Goal: Task Accomplishment & Management: Complete application form

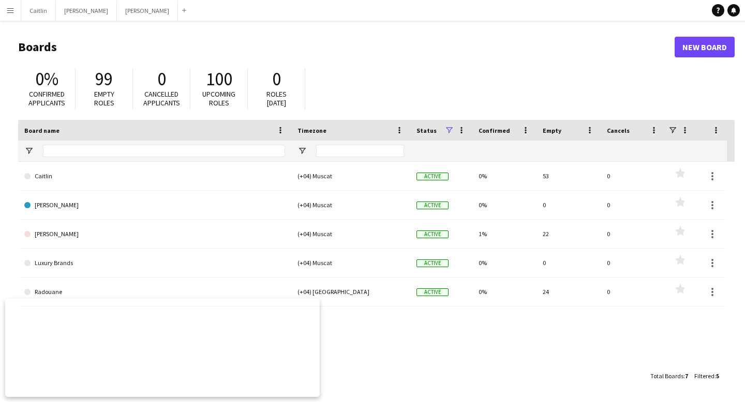
click at [14, 5] on button "Menu" at bounding box center [10, 10] width 21 height 21
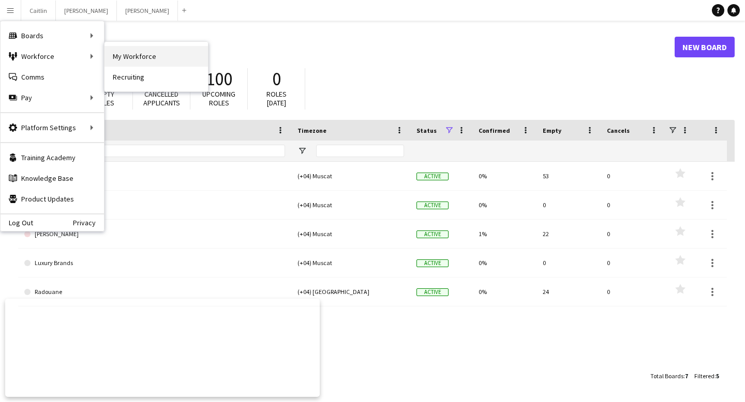
click at [189, 55] on link "My Workforce" at bounding box center [156, 56] width 103 height 21
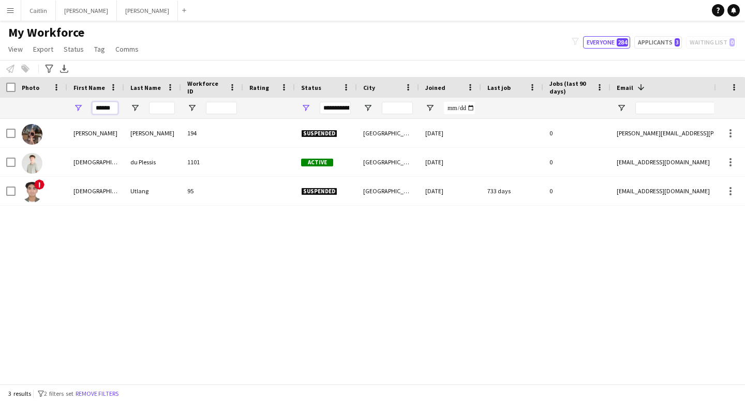
click at [112, 108] on input "******" at bounding box center [105, 108] width 26 height 12
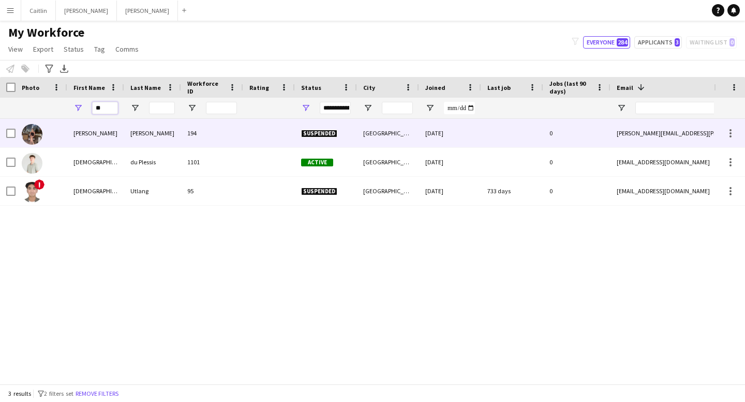
type input "*"
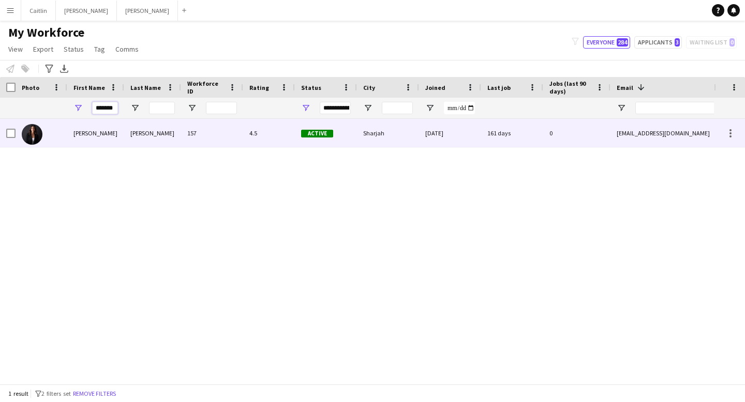
type input "*******"
click at [176, 127] on div "[PERSON_NAME]" at bounding box center [152, 133] width 57 height 28
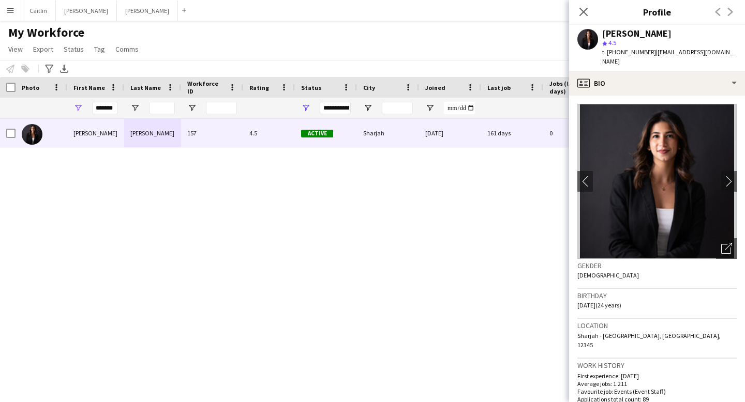
drag, startPoint x: 642, startPoint y: 33, endPoint x: 680, endPoint y: 33, distance: 38.3
click at [680, 33] on div "[PERSON_NAME]" at bounding box center [669, 33] width 135 height 9
click at [633, 35] on div "[PERSON_NAME]" at bounding box center [636, 33] width 69 height 9
drag, startPoint x: 639, startPoint y: 33, endPoint x: 713, endPoint y: 34, distance: 74.5
click at [713, 34] on div "[PERSON_NAME]" at bounding box center [669, 33] width 135 height 9
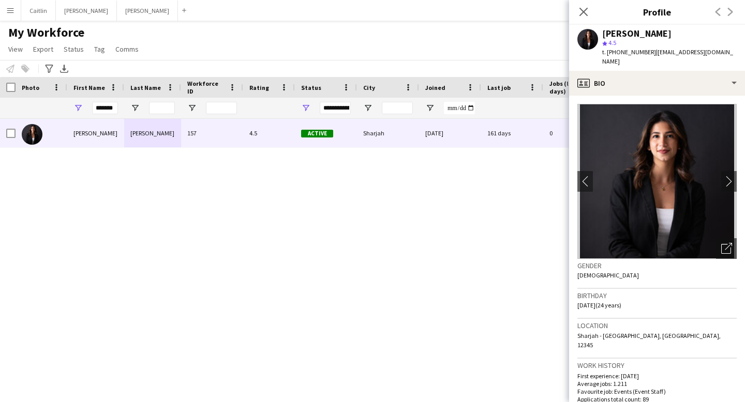
copy div "[PERSON_NAME]"
drag, startPoint x: 653, startPoint y: 53, endPoint x: 744, endPoint y: 52, distance: 91.6
click at [744, 52] on app-profile-header "[PERSON_NAME] star 4.5 t. [PHONE_NUMBER] | [EMAIL_ADDRESS][DOMAIN_NAME]" at bounding box center [657, 48] width 176 height 46
click at [677, 48] on span "| [EMAIL_ADDRESS][DOMAIN_NAME]" at bounding box center [667, 56] width 131 height 17
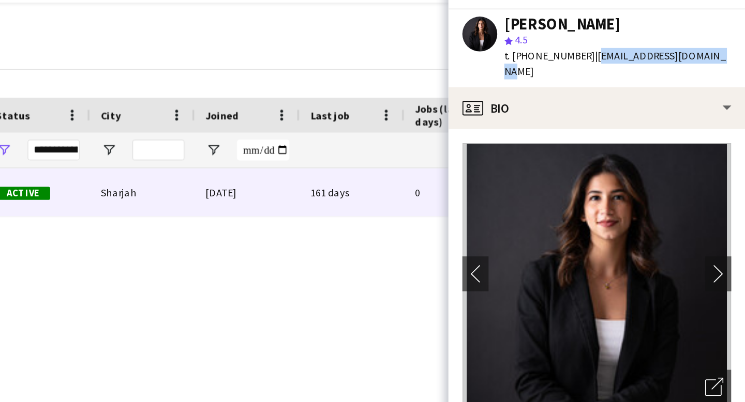
drag, startPoint x: 652, startPoint y: 52, endPoint x: 735, endPoint y: 54, distance: 82.8
click at [735, 54] on div "[PERSON_NAME] star 4.5 t. [PHONE_NUMBER] | [EMAIL_ADDRESS][DOMAIN_NAME]" at bounding box center [657, 48] width 176 height 46
copy span "[EMAIL_ADDRESS][DOMAIN_NAME]"
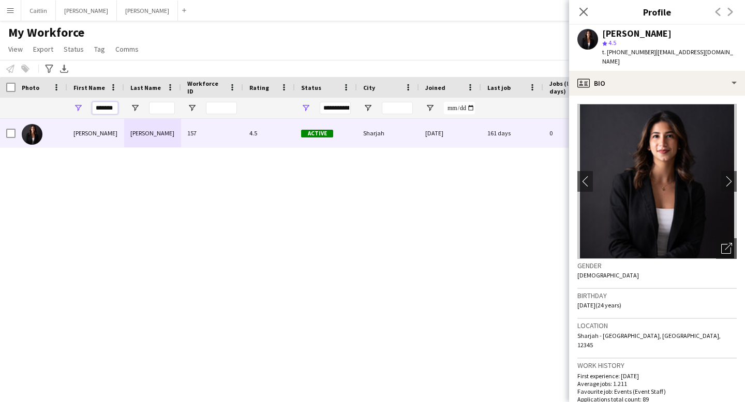
drag, startPoint x: 116, startPoint y: 107, endPoint x: 83, endPoint y: 106, distance: 32.6
click at [83, 106] on div "*******" at bounding box center [95, 108] width 57 height 21
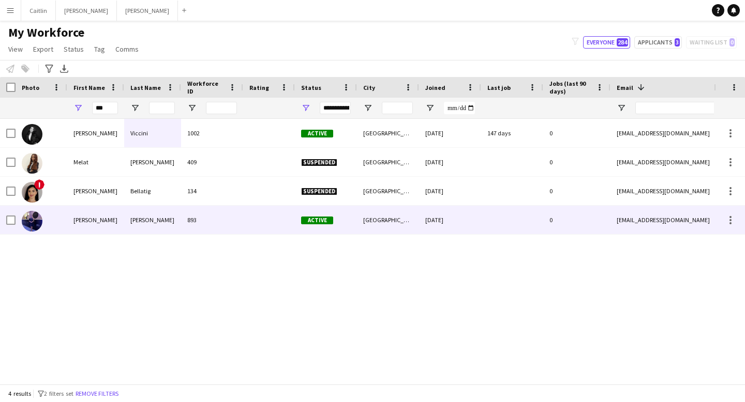
click at [117, 216] on div "[PERSON_NAME]" at bounding box center [95, 220] width 57 height 28
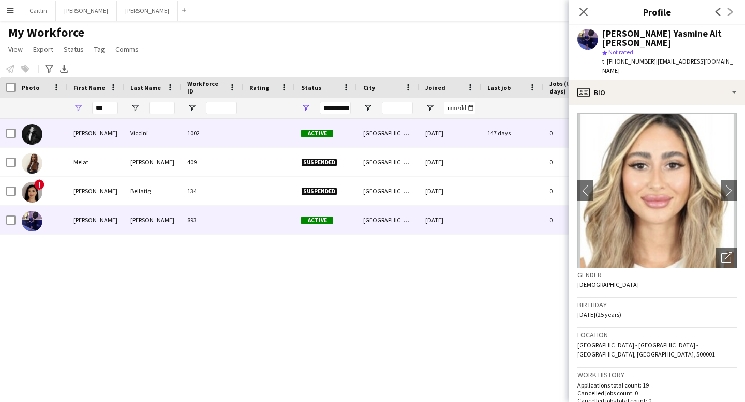
click at [114, 143] on div "[PERSON_NAME]" at bounding box center [95, 133] width 57 height 28
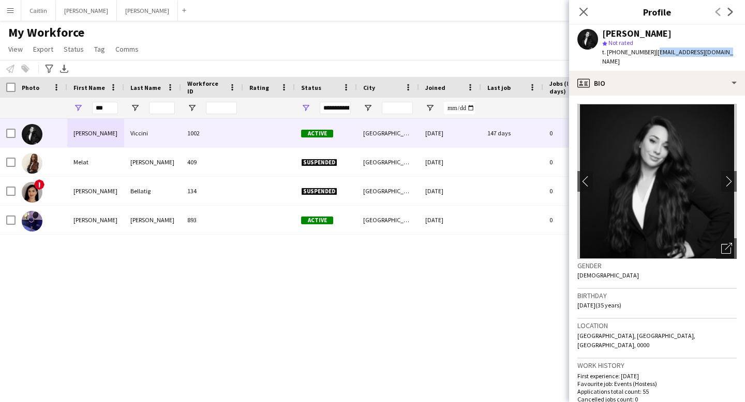
drag, startPoint x: 653, startPoint y: 52, endPoint x: 725, endPoint y: 53, distance: 71.9
click at [725, 53] on app-profile-header "[PERSON_NAME] star Not rated t. [PHONE_NUMBER] | [EMAIL_ADDRESS][DOMAIN_NAME]" at bounding box center [657, 48] width 176 height 46
copy span "[EMAIL_ADDRESS][DOMAIN_NAME]"
click at [107, 107] on input "***" at bounding box center [105, 108] width 26 height 12
type input "*"
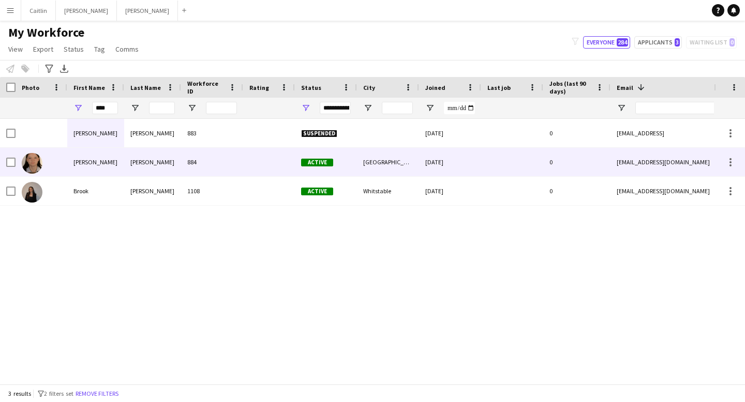
click at [219, 165] on div "884" at bounding box center [212, 162] width 62 height 28
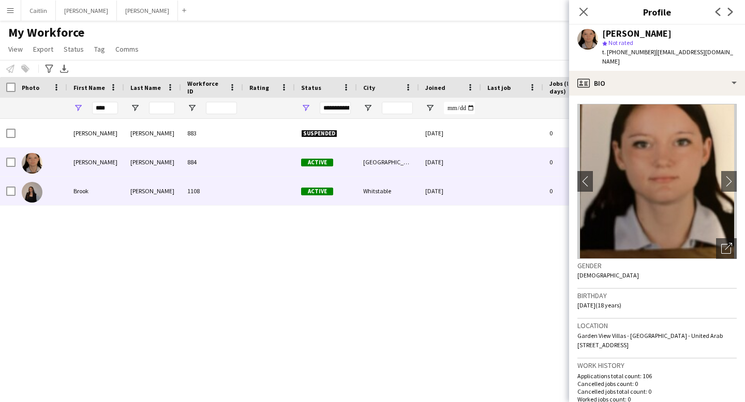
click at [219, 192] on div "1108" at bounding box center [212, 191] width 62 height 28
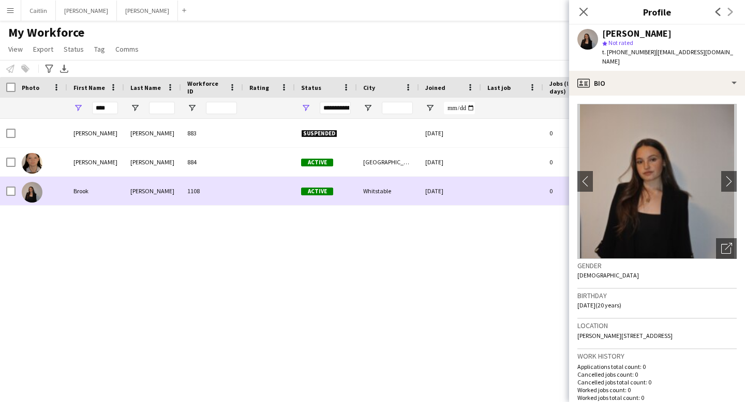
click at [220, 183] on div "1108" at bounding box center [212, 191] width 62 height 28
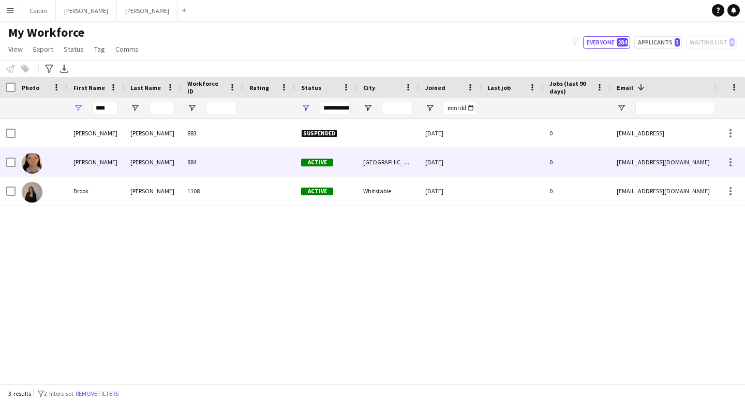
click at [225, 163] on div "884" at bounding box center [212, 162] width 62 height 28
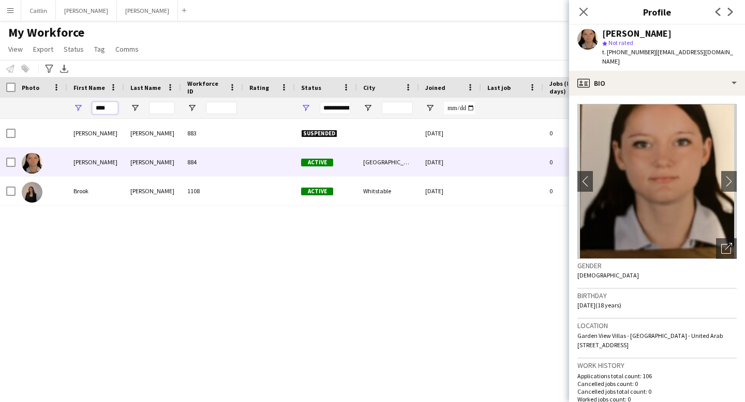
click at [112, 107] on input "****" at bounding box center [105, 108] width 26 height 12
type input "*"
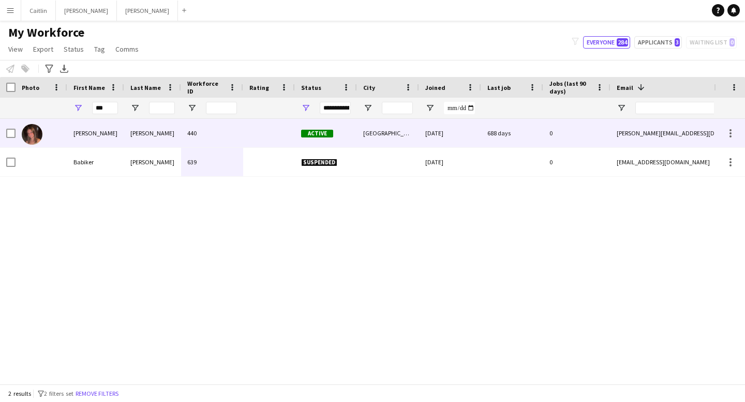
click at [112, 135] on div "[PERSON_NAME]" at bounding box center [95, 133] width 57 height 28
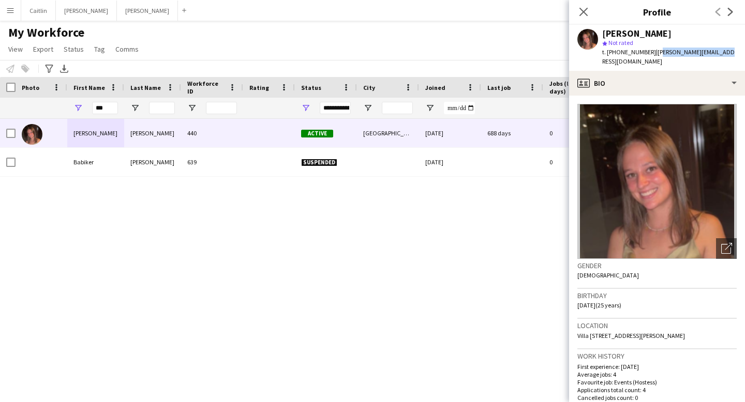
drag, startPoint x: 653, startPoint y: 53, endPoint x: 723, endPoint y: 56, distance: 69.4
click at [723, 56] on span "| [PERSON_NAME][EMAIL_ADDRESS][DOMAIN_NAME]" at bounding box center [668, 56] width 132 height 17
click at [653, 51] on span "| [PERSON_NAME][EMAIL_ADDRESS][DOMAIN_NAME]" at bounding box center [668, 56] width 132 height 17
drag, startPoint x: 652, startPoint y: 53, endPoint x: 732, endPoint y: 54, distance: 79.7
click at [732, 54] on span "| [PERSON_NAME][EMAIL_ADDRESS][DOMAIN_NAME]" at bounding box center [668, 56] width 132 height 17
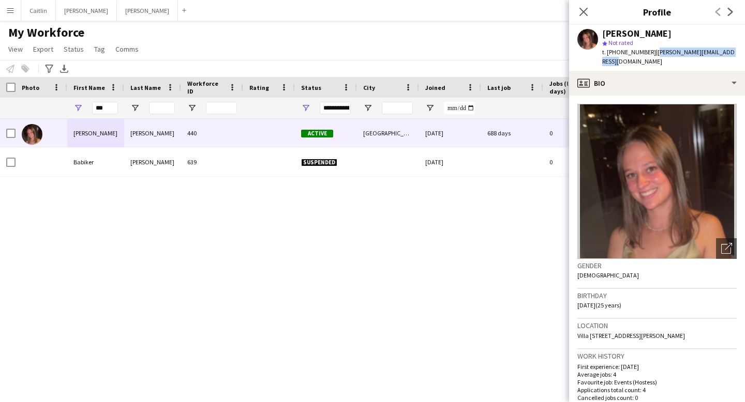
drag, startPoint x: 619, startPoint y: 61, endPoint x: 652, endPoint y: 53, distance: 33.9
click at [652, 53] on div "t. [PHONE_NUMBER] | [PERSON_NAME][EMAIL_ADDRESS][DOMAIN_NAME]" at bounding box center [669, 57] width 135 height 19
copy span "[PERSON_NAME][EMAIL_ADDRESS][DOMAIN_NAME]"
click at [111, 106] on input "***" at bounding box center [105, 108] width 26 height 12
type input "*"
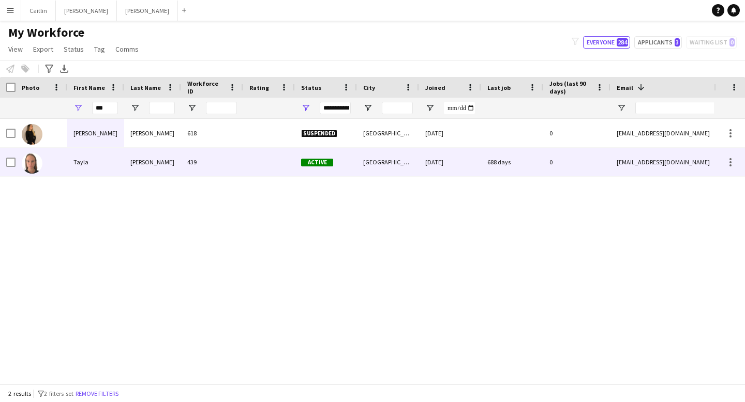
click at [110, 173] on div "Tayla" at bounding box center [95, 162] width 57 height 28
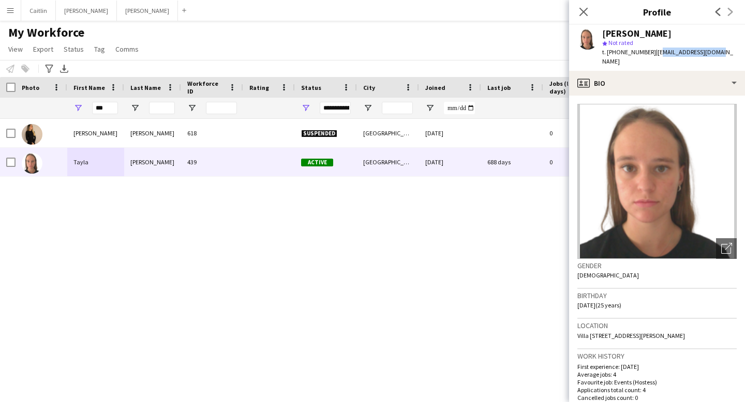
drag, startPoint x: 652, startPoint y: 53, endPoint x: 713, endPoint y: 56, distance: 61.2
click at [713, 56] on div "t. [PHONE_NUMBER] | [EMAIL_ADDRESS][DOMAIN_NAME]" at bounding box center [669, 57] width 135 height 19
click at [654, 53] on span "| [EMAIL_ADDRESS][DOMAIN_NAME]" at bounding box center [667, 56] width 131 height 17
drag, startPoint x: 644, startPoint y: 64, endPoint x: 651, endPoint y: 52, distance: 13.2
click at [651, 52] on div "t. [PHONE_NUMBER] | [EMAIL_ADDRESS][DOMAIN_NAME]" at bounding box center [669, 57] width 135 height 19
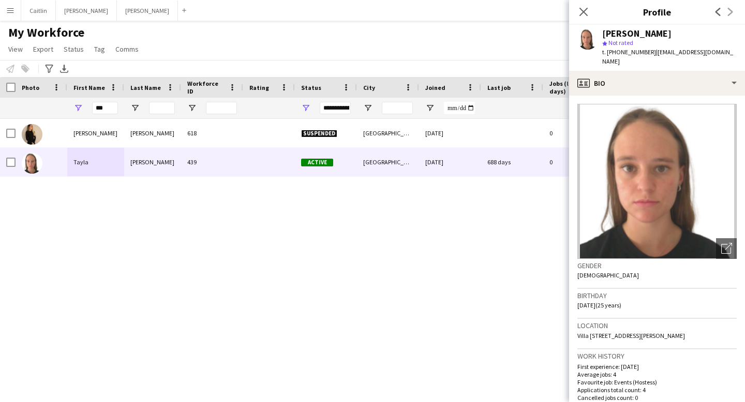
copy span "[EMAIL_ADDRESS][DOMAIN_NAME]"
click at [111, 107] on input "***" at bounding box center [105, 108] width 26 height 12
type input "*"
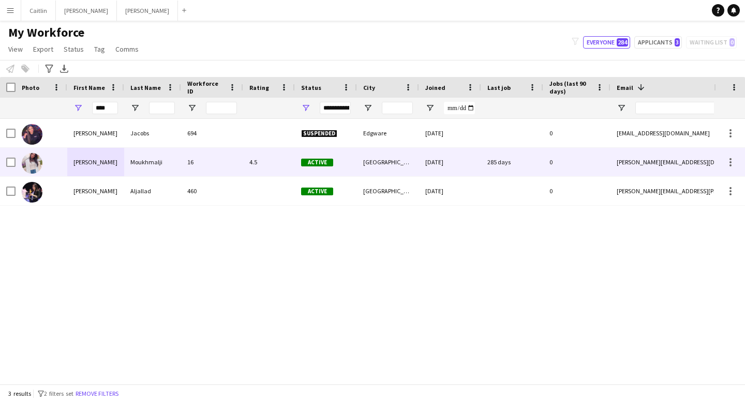
click at [241, 171] on div "16" at bounding box center [212, 162] width 62 height 28
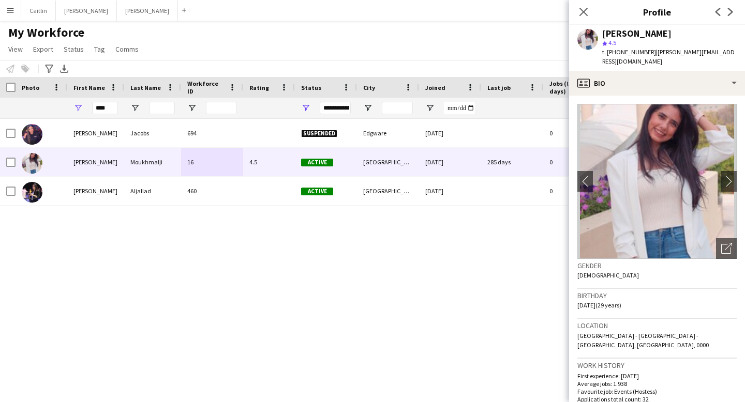
drag, startPoint x: 629, startPoint y: 34, endPoint x: 681, endPoint y: 40, distance: 52.7
click at [681, 40] on div "[PERSON_NAME] star 4.5 t. [PHONE_NUMBER] | [PERSON_NAME][EMAIL_ADDRESS][DOMAIN_…" at bounding box center [669, 48] width 135 height 38
click at [642, 34] on div "[PERSON_NAME]" at bounding box center [636, 33] width 69 height 9
drag, startPoint x: 625, startPoint y: 33, endPoint x: 681, endPoint y: 33, distance: 55.9
click at [681, 33] on div "[PERSON_NAME]" at bounding box center [669, 33] width 135 height 9
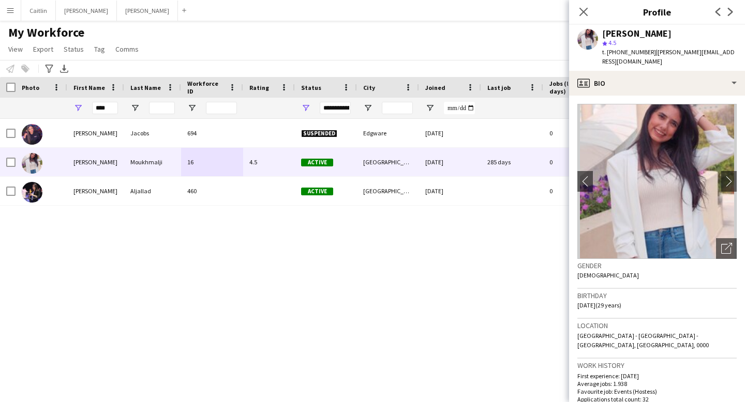
copy div "Moukhmalji"
drag, startPoint x: 651, startPoint y: 52, endPoint x: 735, endPoint y: 55, distance: 83.3
click at [735, 55] on div "[PERSON_NAME] star 4.5 t. [PHONE_NUMBER] | [PERSON_NAME][EMAIL_ADDRESS][DOMAIN_…" at bounding box center [657, 48] width 176 height 46
copy span "[PERSON_NAME][EMAIL_ADDRESS][DOMAIN_NAME]"
click at [107, 109] on input "****" at bounding box center [105, 108] width 26 height 12
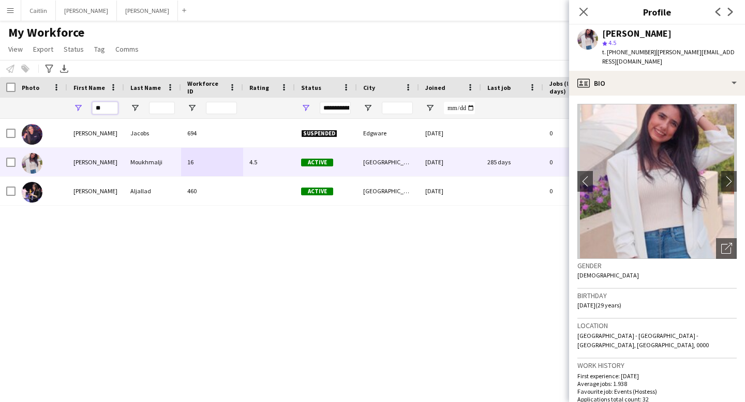
type input "*"
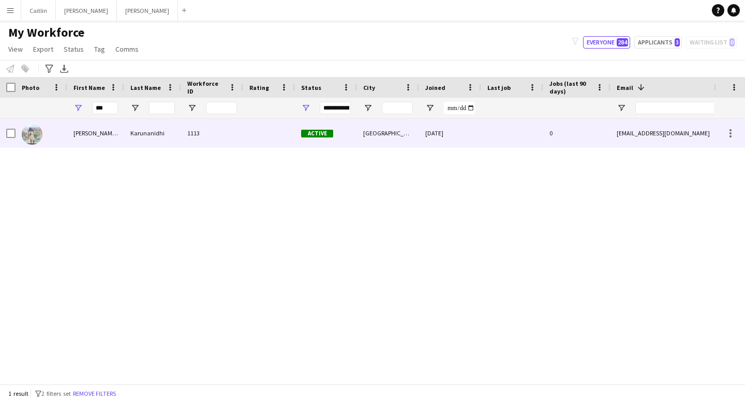
click at [136, 134] on div "Karunanidhi" at bounding box center [152, 133] width 57 height 28
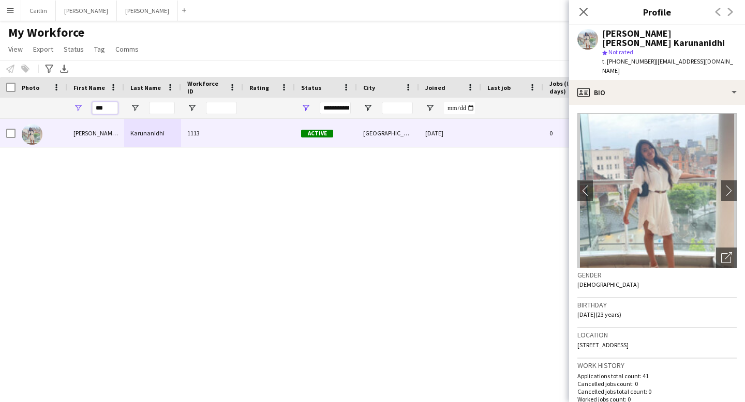
click at [112, 107] on input "***" at bounding box center [105, 108] width 26 height 12
type input "*"
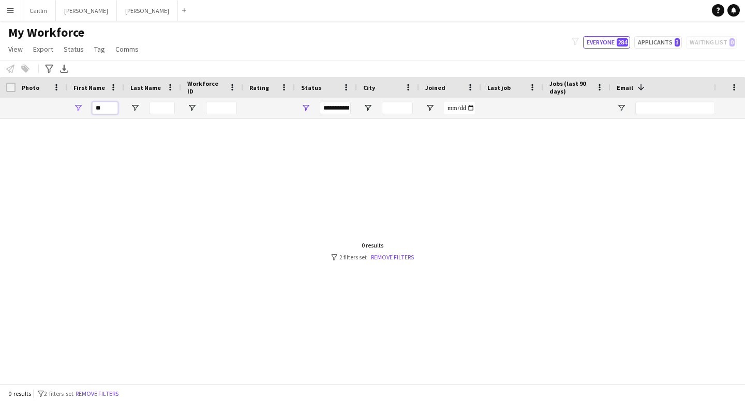
type input "*"
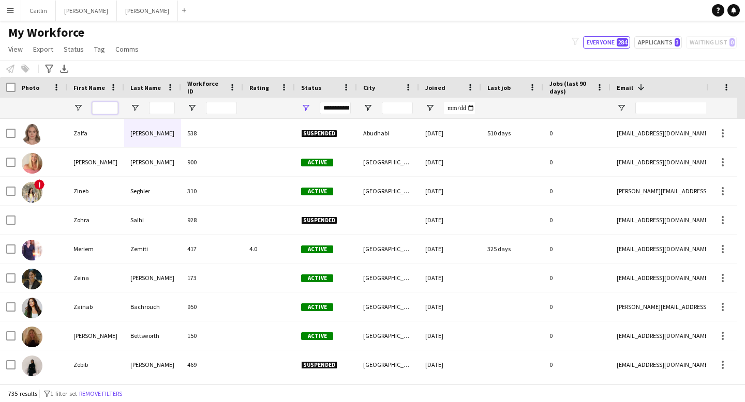
type input "*"
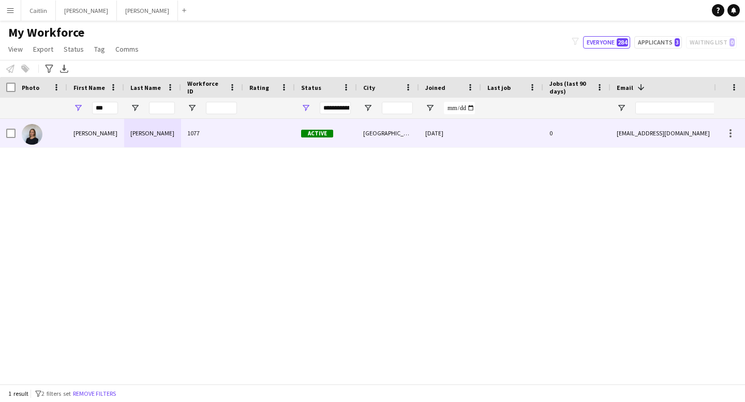
click at [95, 145] on div "[PERSON_NAME]" at bounding box center [95, 133] width 57 height 28
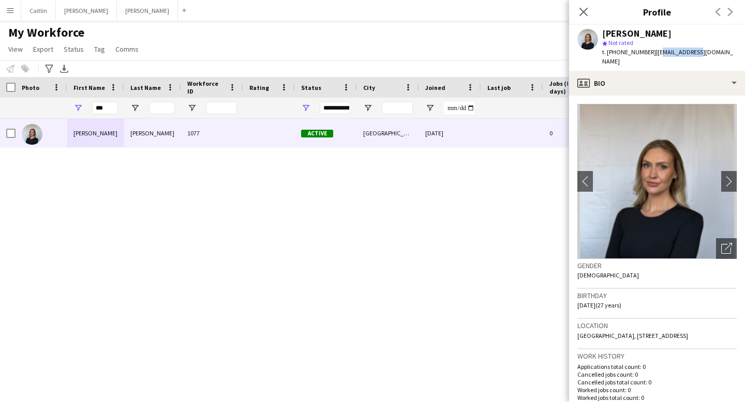
drag, startPoint x: 653, startPoint y: 52, endPoint x: 690, endPoint y: 52, distance: 36.7
click at [690, 52] on span "| [EMAIL_ADDRESS][DOMAIN_NAME]" at bounding box center [667, 56] width 131 height 17
click at [658, 53] on span "| [EMAIL_ADDRESS][DOMAIN_NAME]" at bounding box center [667, 56] width 131 height 17
drag, startPoint x: 651, startPoint y: 52, endPoint x: 744, endPoint y: 51, distance: 93.6
click at [744, 51] on app-profile-header "[PERSON_NAME] star Not rated t. [PHONE_NUMBER] | [EMAIL_ADDRESS][DOMAIN_NAME]" at bounding box center [657, 48] width 176 height 46
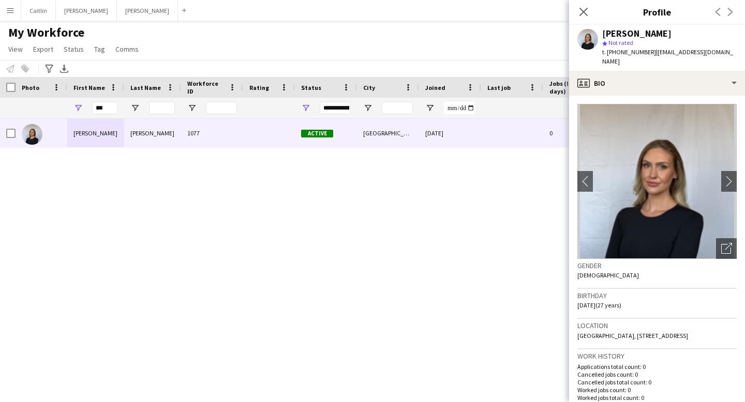
copy span "[EMAIL_ADDRESS][DOMAIN_NAME]"
click at [105, 109] on input "***" at bounding box center [105, 108] width 26 height 12
type input "*"
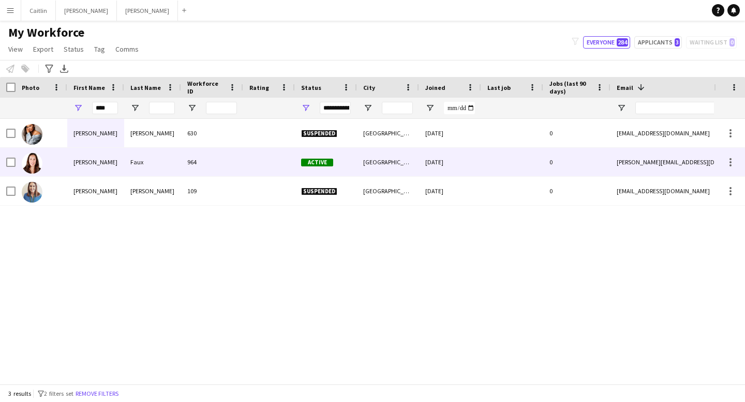
click at [204, 161] on div "964" at bounding box center [212, 162] width 62 height 28
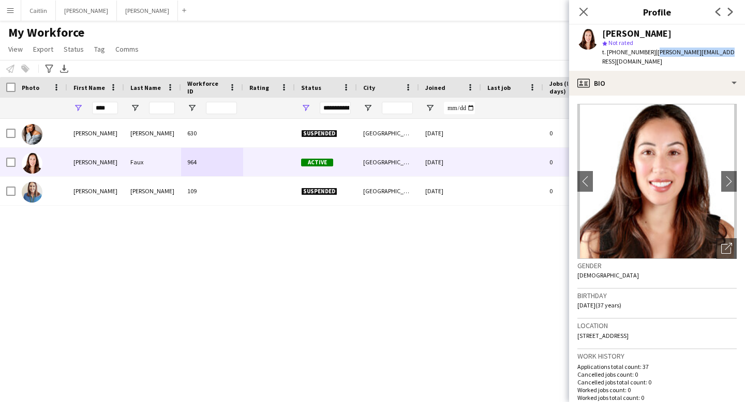
drag, startPoint x: 652, startPoint y: 52, endPoint x: 741, endPoint y: 52, distance: 89.0
click at [741, 52] on app-profile-header "[PERSON_NAME] star Not rated t. [PHONE_NUMBER] | [PERSON_NAME][EMAIL_ADDRESS][D…" at bounding box center [657, 48] width 176 height 46
copy span "[PERSON_NAME][EMAIL_ADDRESS][DOMAIN_NAME]"
drag, startPoint x: 112, startPoint y: 107, endPoint x: 42, endPoint y: 108, distance: 69.8
click at [42, 108] on div "****" at bounding box center [561, 108] width 1122 height 21
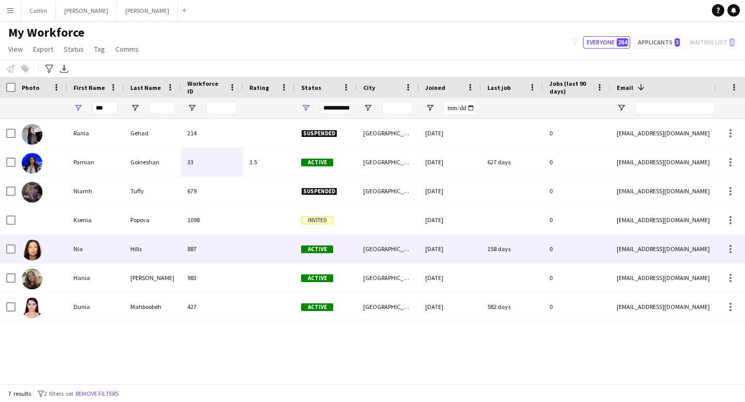
click at [95, 240] on div "Nia" at bounding box center [95, 249] width 57 height 28
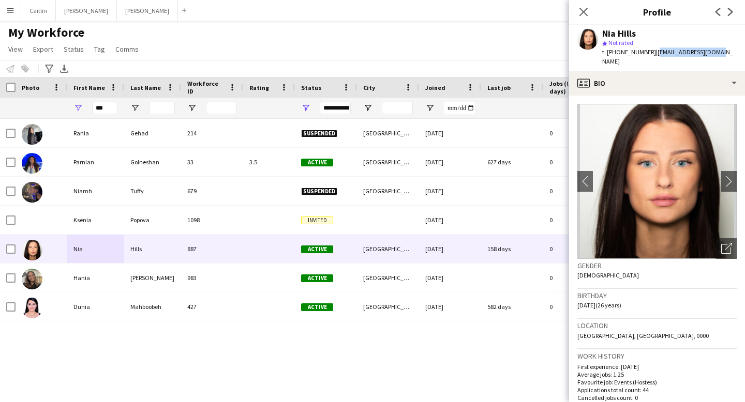
drag, startPoint x: 651, startPoint y: 53, endPoint x: 711, endPoint y: 53, distance: 59.5
click at [711, 53] on div "Nia Hills star Not rated t. [PHONE_NUMBER] | [EMAIL_ADDRESS][DOMAIN_NAME]" at bounding box center [657, 48] width 176 height 46
copy span "[EMAIL_ADDRESS][DOMAIN_NAME]"
click at [108, 105] on input "***" at bounding box center [105, 108] width 26 height 12
type input "*"
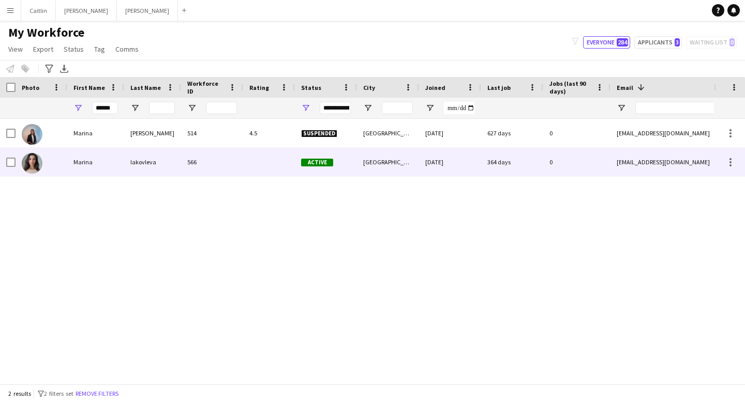
click at [85, 162] on div "Marina" at bounding box center [95, 162] width 57 height 28
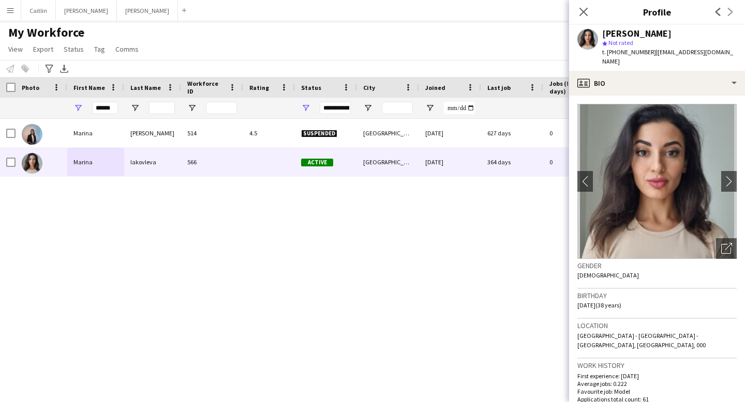
drag, startPoint x: 634, startPoint y: 32, endPoint x: 700, endPoint y: 33, distance: 66.2
click at [700, 33] on div "[PERSON_NAME]" at bounding box center [669, 33] width 135 height 9
drag, startPoint x: 641, startPoint y: 38, endPoint x: 636, endPoint y: 35, distance: 5.8
click at [641, 38] on div "[PERSON_NAME]" at bounding box center [636, 33] width 69 height 9
drag, startPoint x: 633, startPoint y: 34, endPoint x: 710, endPoint y: 34, distance: 76.6
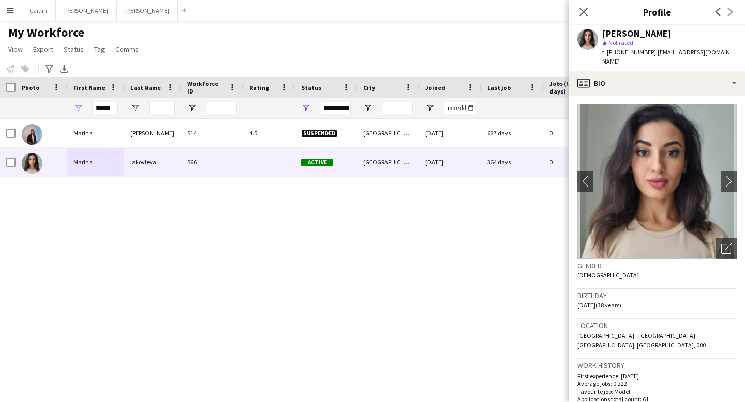
click at [710, 34] on div "[PERSON_NAME]" at bounding box center [669, 33] width 135 height 9
drag, startPoint x: 652, startPoint y: 52, endPoint x: 729, endPoint y: 50, distance: 77.6
click at [729, 50] on app-profile-header "[PERSON_NAME] star Not rated t. [PHONE_NUMBER] | [EMAIL_ADDRESS][DOMAIN_NAME]" at bounding box center [657, 48] width 176 height 46
click at [115, 109] on input "******" at bounding box center [105, 108] width 26 height 12
type input "*"
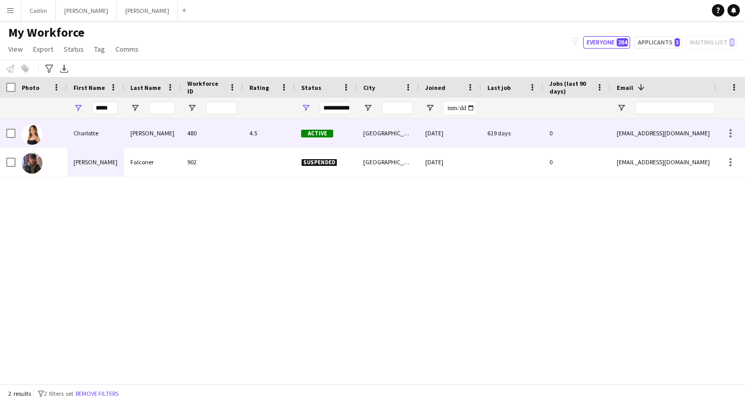
click at [125, 137] on div "[PERSON_NAME]" at bounding box center [152, 133] width 57 height 28
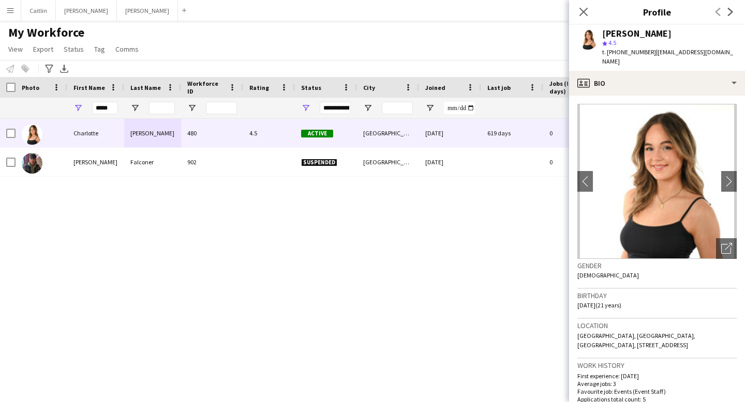
drag, startPoint x: 652, startPoint y: 51, endPoint x: 737, endPoint y: 53, distance: 85.4
click at [737, 53] on div "[PERSON_NAME] star 4.5 t. [PHONE_NUMBER] | [EMAIL_ADDRESS][DOMAIN_NAME]" at bounding box center [657, 48] width 176 height 46
click at [614, 62] on div "t. [PHONE_NUMBER] | [EMAIL_ADDRESS][DOMAIN_NAME]" at bounding box center [669, 57] width 135 height 19
drag, startPoint x: 614, startPoint y: 62, endPoint x: 652, endPoint y: 53, distance: 39.8
click at [652, 53] on div "t. [PHONE_NUMBER] | [EMAIL_ADDRESS][DOMAIN_NAME]" at bounding box center [669, 57] width 135 height 19
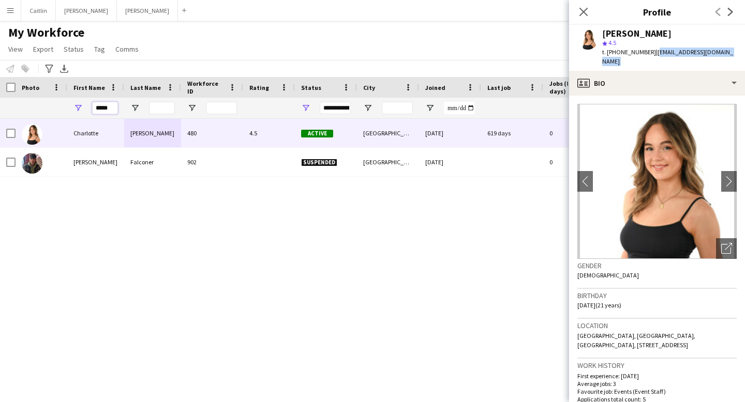
click at [113, 111] on input "*****" at bounding box center [105, 108] width 26 height 12
type input "*"
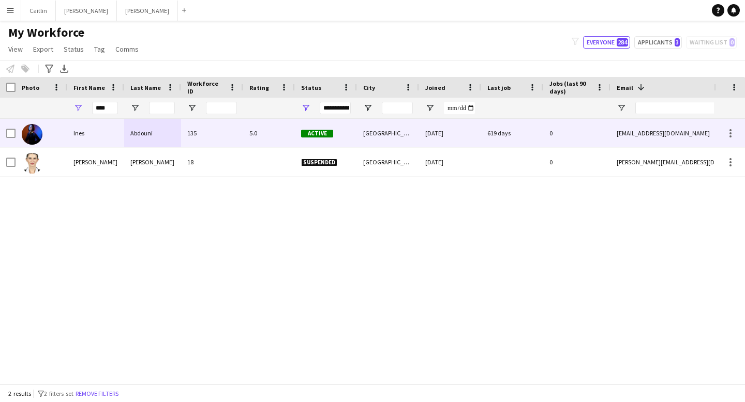
click at [126, 138] on div "Abdouni" at bounding box center [152, 133] width 57 height 28
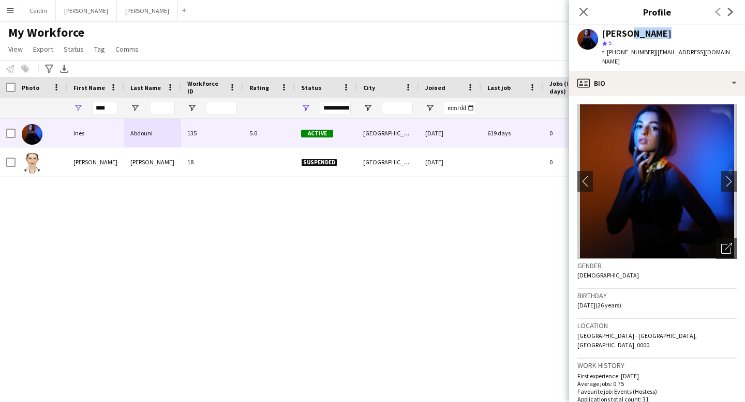
drag, startPoint x: 623, startPoint y: 34, endPoint x: 663, endPoint y: 34, distance: 39.3
click at [663, 34] on div "[PERSON_NAME]" at bounding box center [669, 33] width 135 height 9
drag, startPoint x: 651, startPoint y: 52, endPoint x: 744, endPoint y: 51, distance: 93.1
click at [744, 51] on app-profile-header "[PERSON_NAME] star 5 t. [PHONE_NUMBER] | [EMAIL_ADDRESS][DOMAIN_NAME]" at bounding box center [657, 48] width 176 height 46
click at [111, 113] on input "****" at bounding box center [105, 108] width 26 height 12
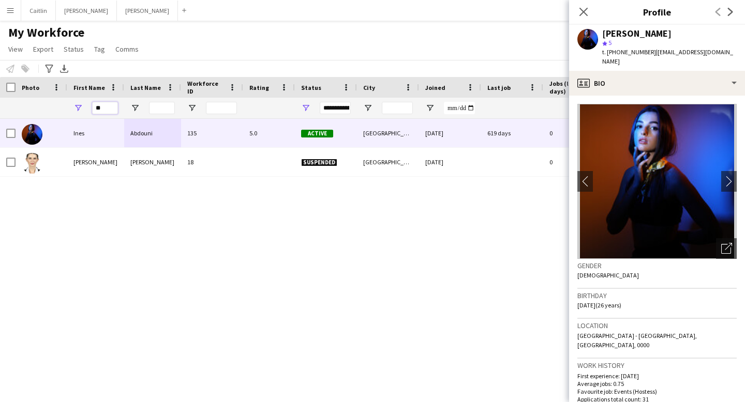
type input "*"
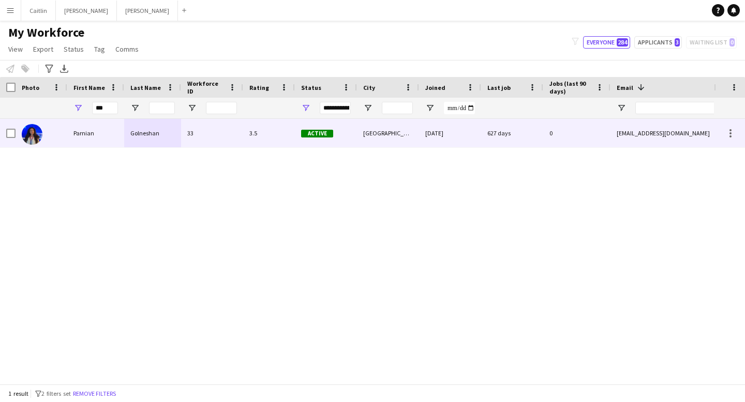
click at [100, 135] on div "Parnian" at bounding box center [95, 133] width 57 height 28
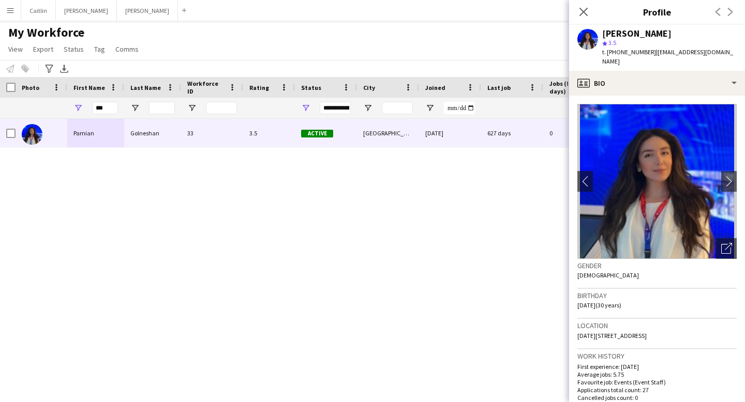
drag, startPoint x: 637, startPoint y: 34, endPoint x: 732, endPoint y: 32, distance: 94.2
click at [732, 32] on app-profile-header "[PERSON_NAME] star 3.5 t. [PHONE_NUMBER] | [EMAIL_ADDRESS][DOMAIN_NAME]" at bounding box center [657, 48] width 176 height 46
drag, startPoint x: 653, startPoint y: 52, endPoint x: 730, endPoint y: 52, distance: 77.6
click at [730, 52] on app-profile-header "[PERSON_NAME] star 3.5 t. [PHONE_NUMBER] | [EMAIL_ADDRESS][DOMAIN_NAME]" at bounding box center [657, 48] width 176 height 46
click at [728, 52] on app-profile-header "[PERSON_NAME] star 3.5 t. [PHONE_NUMBER] | [EMAIL_ADDRESS][DOMAIN_NAME]" at bounding box center [657, 48] width 176 height 46
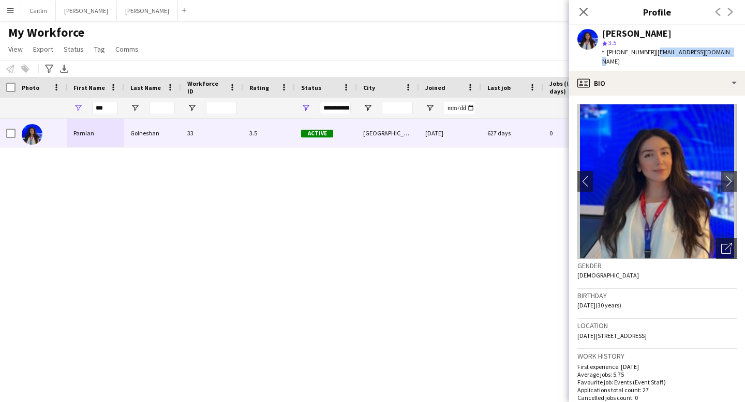
drag, startPoint x: 651, startPoint y: 53, endPoint x: 744, endPoint y: 54, distance: 93.6
click at [744, 54] on app-profile-header "[PERSON_NAME] star 3.5 t. [PHONE_NUMBER] | [EMAIL_ADDRESS][DOMAIN_NAME]" at bounding box center [657, 48] width 176 height 46
click at [108, 107] on input "***" at bounding box center [105, 108] width 26 height 12
type input "*"
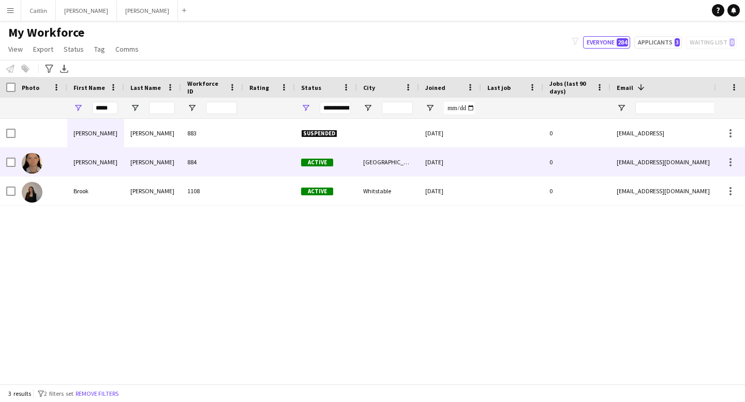
click at [161, 168] on div "[PERSON_NAME]" at bounding box center [152, 162] width 57 height 28
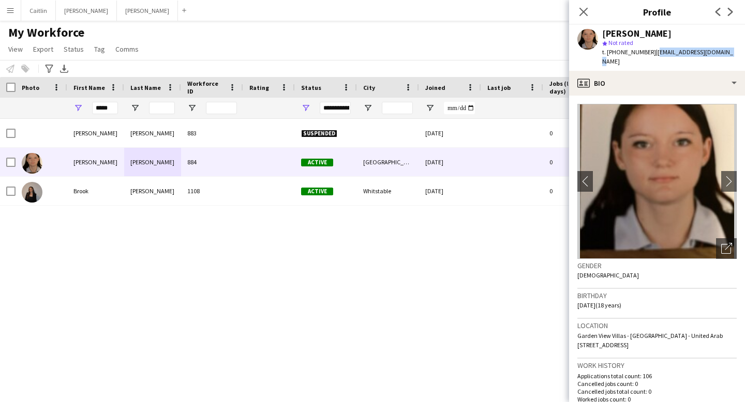
drag, startPoint x: 656, startPoint y: 51, endPoint x: 730, endPoint y: 54, distance: 74.0
click at [730, 54] on div "[PERSON_NAME] star Not rated t. [PHONE_NUMBER] | [EMAIL_ADDRESS][DOMAIN_NAME]" at bounding box center [657, 48] width 176 height 46
click at [113, 106] on input "*****" at bounding box center [105, 108] width 26 height 12
type input "*"
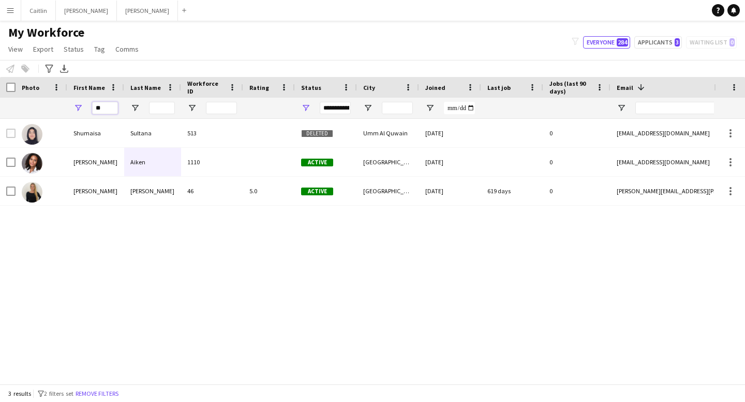
type input "*"
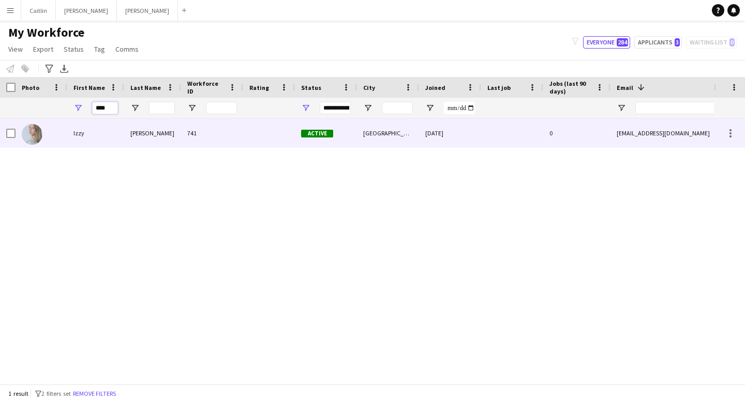
type input "****"
click at [122, 133] on div "Izzy" at bounding box center [95, 133] width 57 height 28
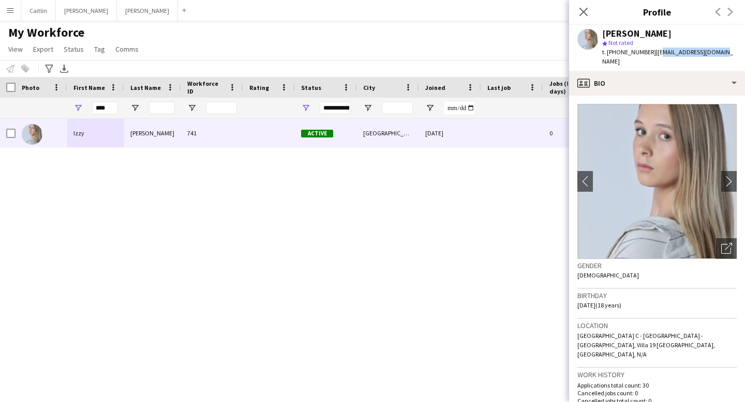
drag, startPoint x: 652, startPoint y: 52, endPoint x: 715, endPoint y: 52, distance: 63.1
click at [715, 52] on div "[PERSON_NAME] star Not rated t. [PHONE_NUMBER] | [EMAIL_ADDRESS][DOMAIN_NAME]" at bounding box center [657, 48] width 176 height 46
click at [717, 53] on div "[PERSON_NAME] star Not rated t. [PHONE_NUMBER] | [EMAIL_ADDRESS][DOMAIN_NAME]" at bounding box center [657, 48] width 176 height 46
drag, startPoint x: 717, startPoint y: 53, endPoint x: 657, endPoint y: 53, distance: 60.0
click at [657, 53] on div "[PERSON_NAME] star Not rated t. [PHONE_NUMBER] | [EMAIL_ADDRESS][DOMAIN_NAME]" at bounding box center [657, 48] width 176 height 46
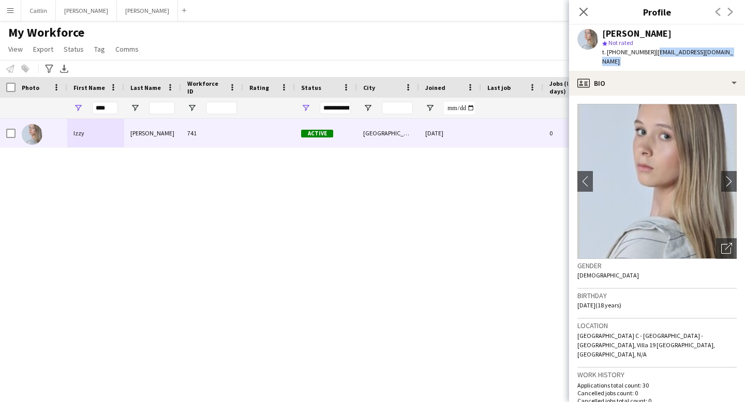
click at [16, 9] on button "Menu" at bounding box center [10, 10] width 21 height 21
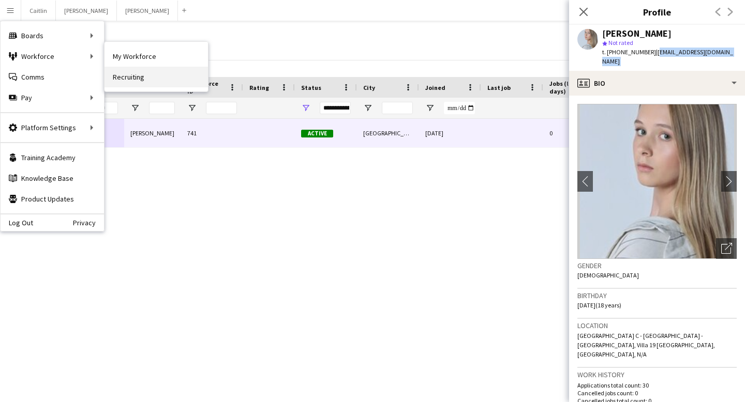
click at [147, 70] on link "Recruiting" at bounding box center [156, 77] width 103 height 21
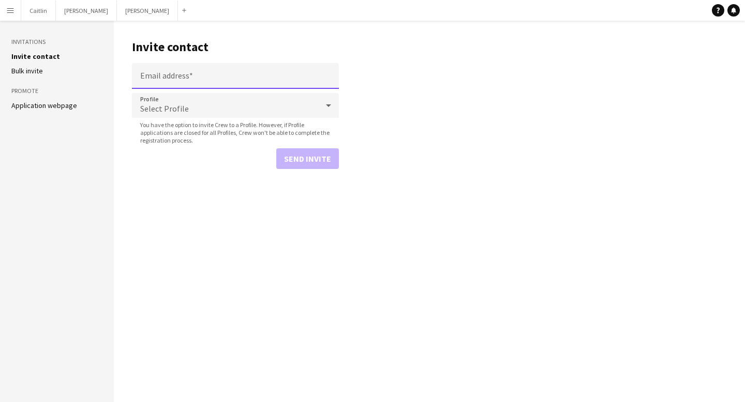
click at [199, 78] on input "Email address" at bounding box center [235, 76] width 207 height 26
paste input "**********"
type input "**********"
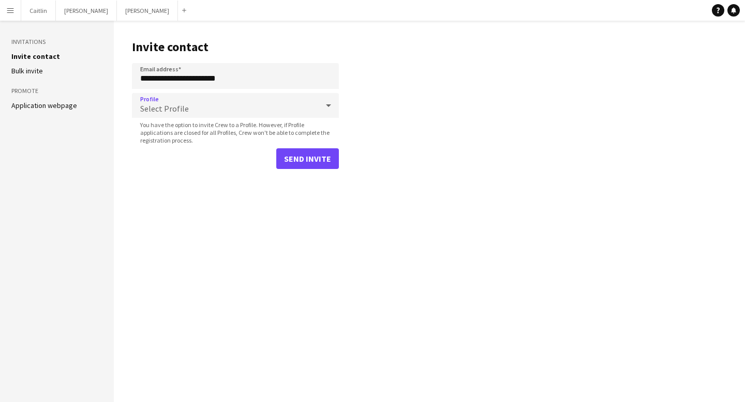
click at [211, 110] on div "Select Profile" at bounding box center [225, 105] width 186 height 25
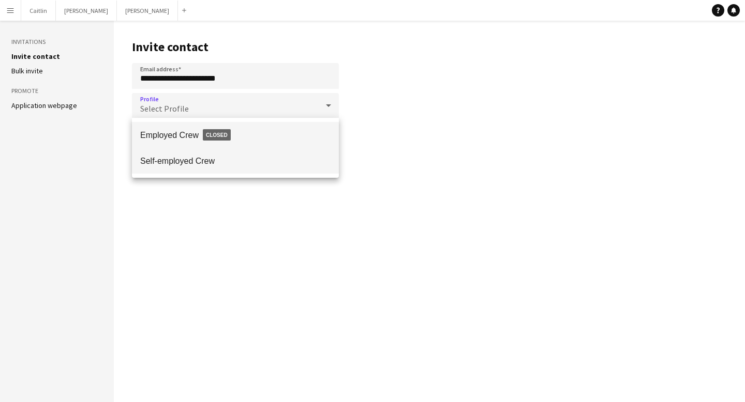
click at [223, 173] on mat-option "Self-employed Crew" at bounding box center [235, 161] width 207 height 26
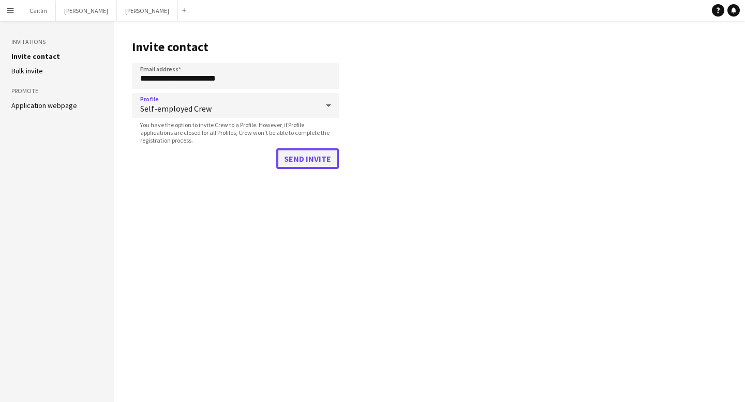
click at [304, 162] on button "Send invite" at bounding box center [307, 158] width 63 height 21
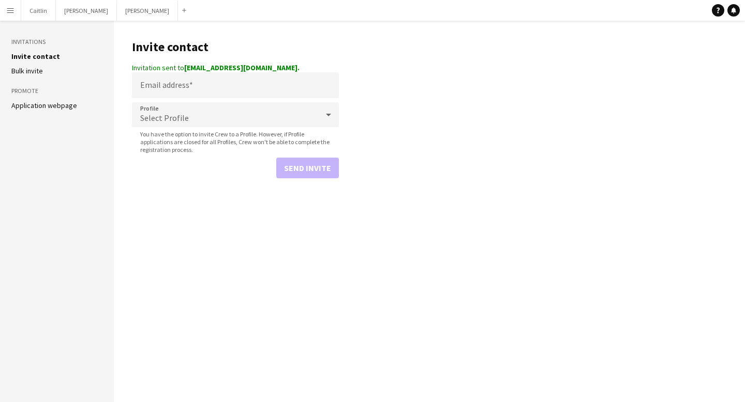
click at [8, 19] on button "Menu" at bounding box center [10, 10] width 21 height 21
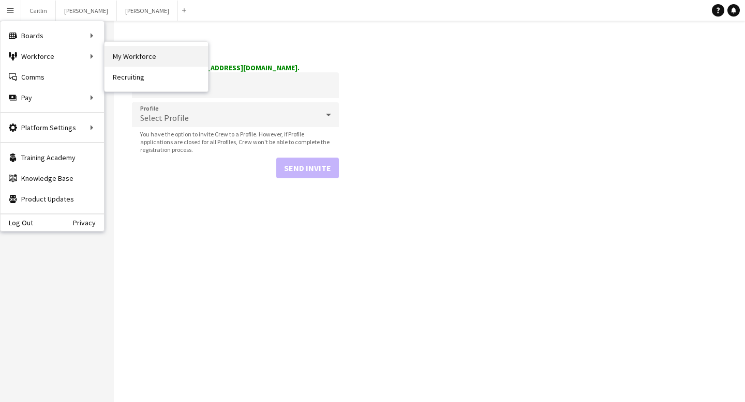
click at [159, 63] on link "My Workforce" at bounding box center [156, 56] width 103 height 21
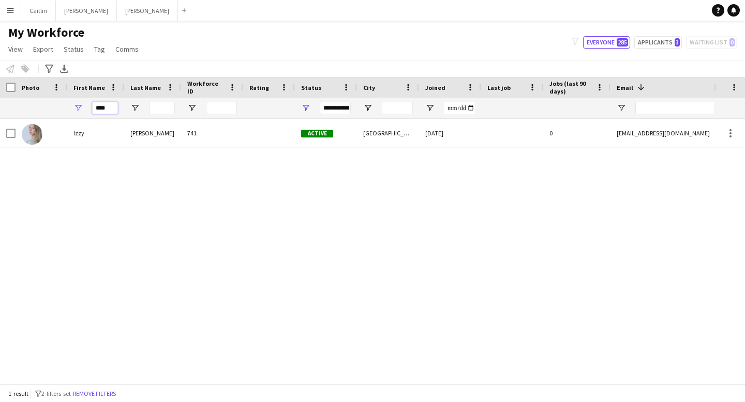
click at [112, 107] on input "****" at bounding box center [105, 108] width 26 height 12
type input "*"
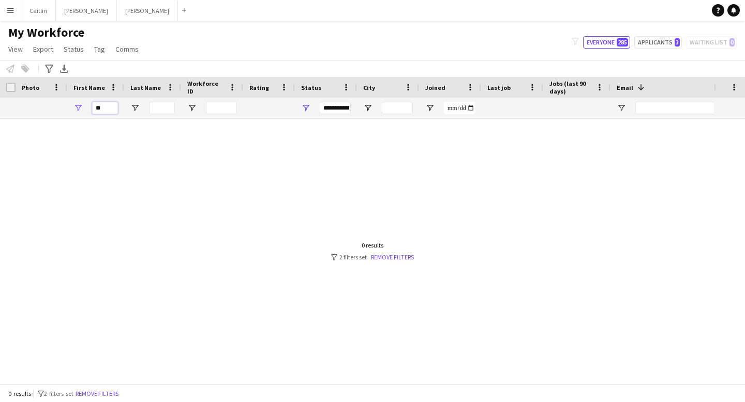
type input "*"
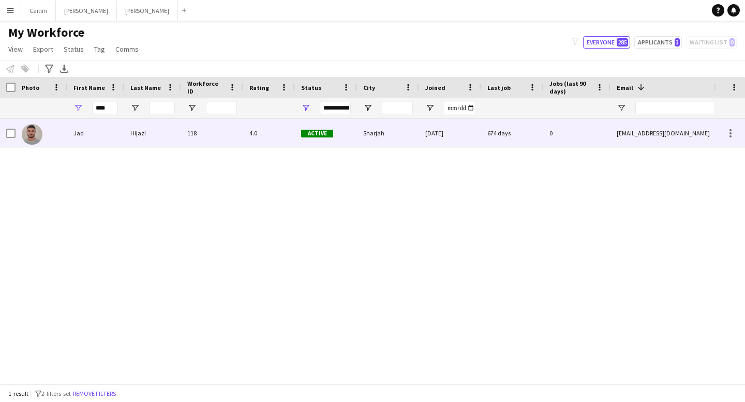
click at [125, 141] on div "Hijazi" at bounding box center [152, 133] width 57 height 28
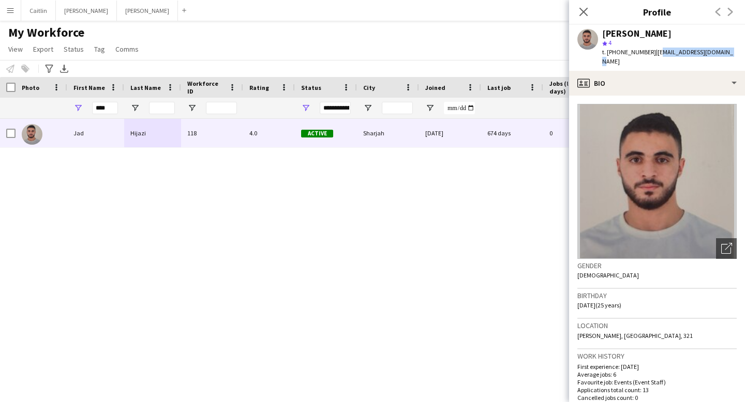
drag, startPoint x: 652, startPoint y: 52, endPoint x: 718, endPoint y: 54, distance: 65.7
click at [718, 54] on div "[PERSON_NAME] star 4 t. [PHONE_NUMBER] | [EMAIL_ADDRESS][DOMAIN_NAME]" at bounding box center [657, 48] width 176 height 46
drag, startPoint x: 718, startPoint y: 54, endPoint x: 652, endPoint y: 52, distance: 65.8
click at [652, 52] on div "[PERSON_NAME] star 4 t. [PHONE_NUMBER] | [EMAIL_ADDRESS][DOMAIN_NAME]" at bounding box center [657, 48] width 176 height 46
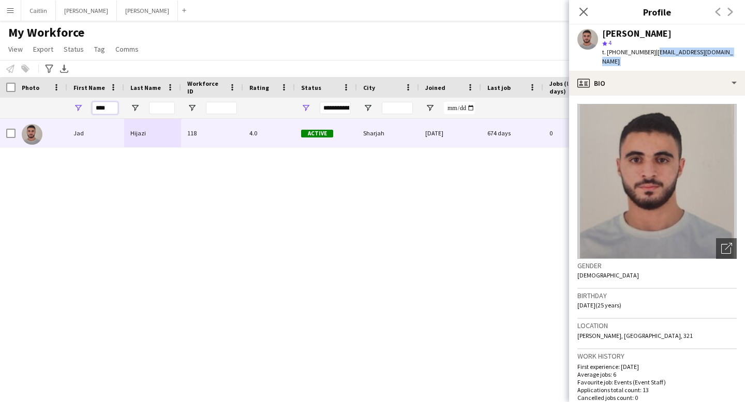
click at [115, 109] on input "***" at bounding box center [105, 108] width 26 height 12
type input "*"
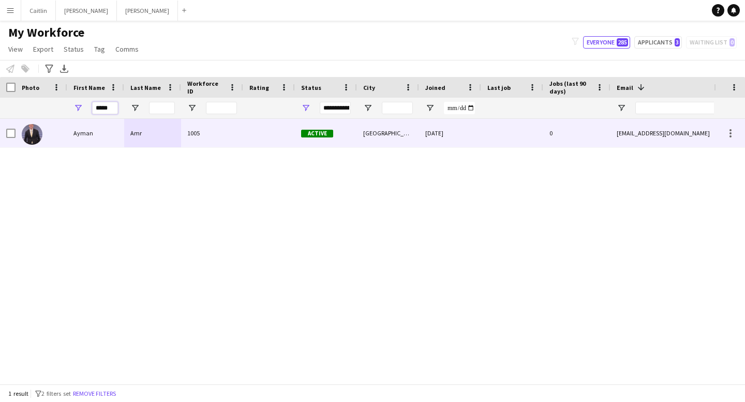
type input "*****"
click at [144, 140] on div "Amr" at bounding box center [152, 133] width 57 height 28
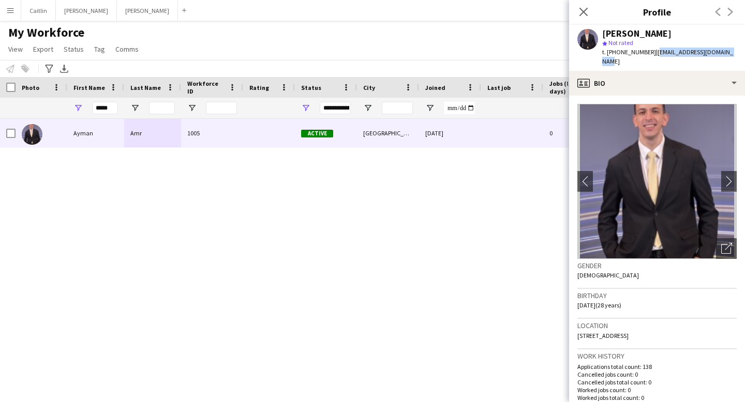
drag, startPoint x: 652, startPoint y: 52, endPoint x: 744, endPoint y: 52, distance: 91.6
click at [744, 52] on app-profile-header "[PERSON_NAME] Amr star Not rated t. [PHONE_NUMBER] | [EMAIL_ADDRESS][DOMAIN_NAM…" at bounding box center [657, 48] width 176 height 46
drag, startPoint x: 112, startPoint y: 110, endPoint x: 93, endPoint y: 109, distance: 19.2
click at [93, 109] on input "*****" at bounding box center [105, 108] width 26 height 12
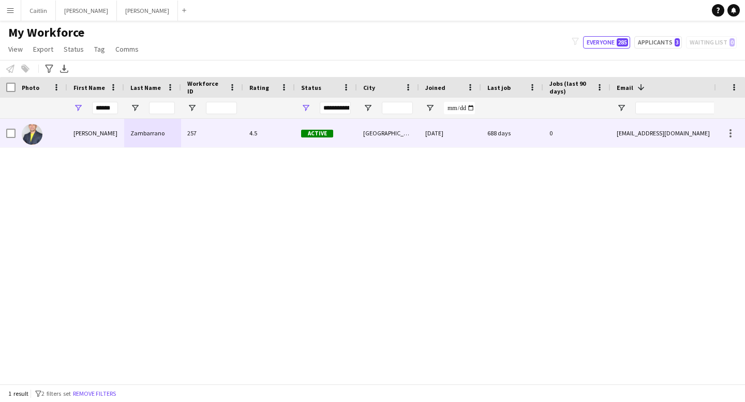
click at [110, 134] on div "[PERSON_NAME]" at bounding box center [95, 133] width 57 height 28
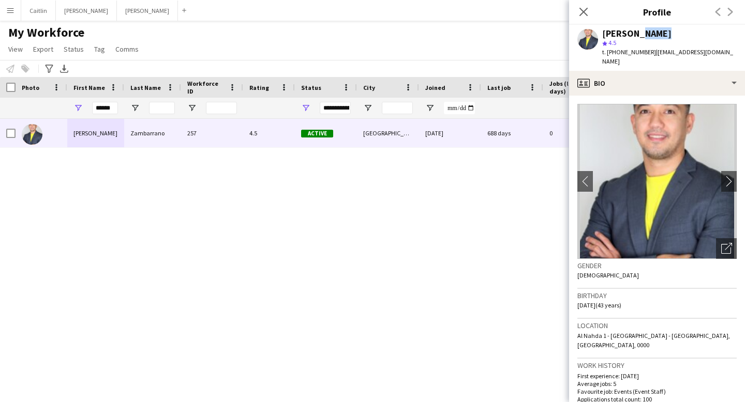
drag, startPoint x: 629, startPoint y: 34, endPoint x: 709, endPoint y: 38, distance: 79.8
click at [709, 38] on div "[PERSON_NAME] star 4.5 t. [PHONE_NUMBER] | [EMAIL_ADDRESS][DOMAIN_NAME]" at bounding box center [669, 48] width 135 height 38
click at [709, 38] on div "star 4.5" at bounding box center [669, 42] width 135 height 9
drag, startPoint x: 628, startPoint y: 31, endPoint x: 714, endPoint y: 33, distance: 85.9
click at [714, 33] on div "[PERSON_NAME]" at bounding box center [669, 33] width 135 height 9
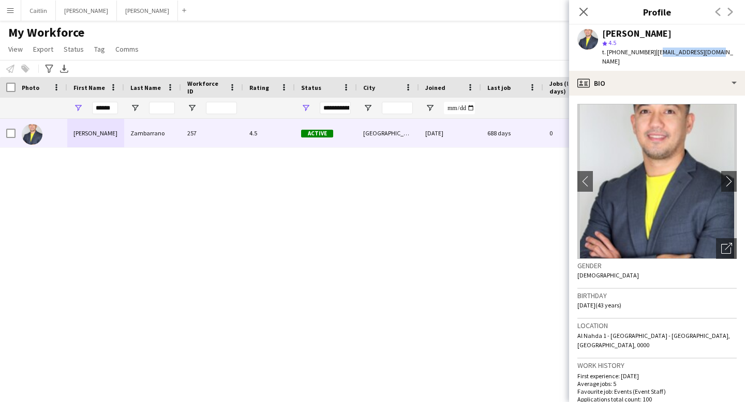
drag, startPoint x: 652, startPoint y: 51, endPoint x: 712, endPoint y: 53, distance: 60.0
click at [713, 53] on span "| [EMAIL_ADDRESS][DOMAIN_NAME]" at bounding box center [667, 56] width 131 height 17
click at [712, 53] on span "| [EMAIL_ADDRESS][DOMAIN_NAME]" at bounding box center [667, 56] width 131 height 17
drag, startPoint x: 652, startPoint y: 52, endPoint x: 724, endPoint y: 54, distance: 71.9
click at [724, 54] on span "| [EMAIL_ADDRESS][DOMAIN_NAME]" at bounding box center [667, 56] width 131 height 17
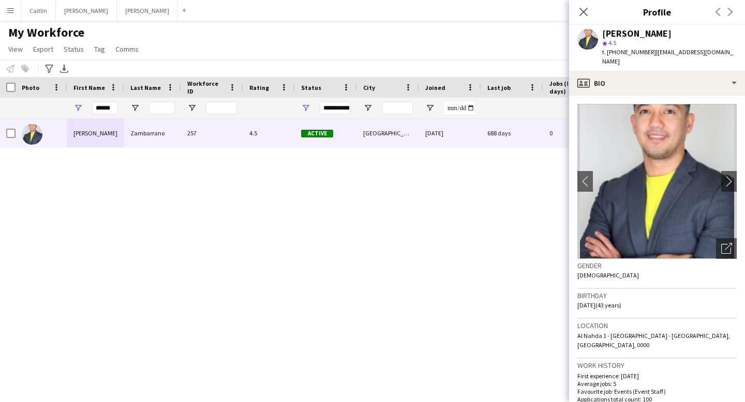
drag, startPoint x: 733, startPoint y: 53, endPoint x: 650, endPoint y: 55, distance: 82.8
click at [650, 55] on div "[PERSON_NAME] star 4.5 t. [PHONE_NUMBER] | [EMAIL_ADDRESS][DOMAIN_NAME]" at bounding box center [657, 48] width 176 height 46
click at [110, 109] on input "*****" at bounding box center [105, 108] width 26 height 12
type input "*"
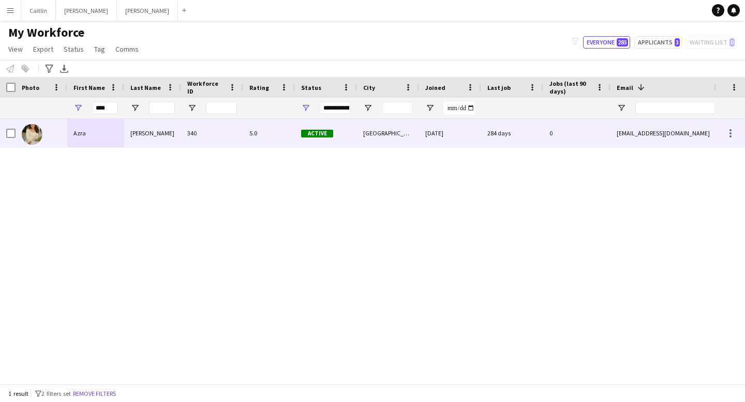
click at [124, 140] on div "[PERSON_NAME]" at bounding box center [152, 133] width 57 height 28
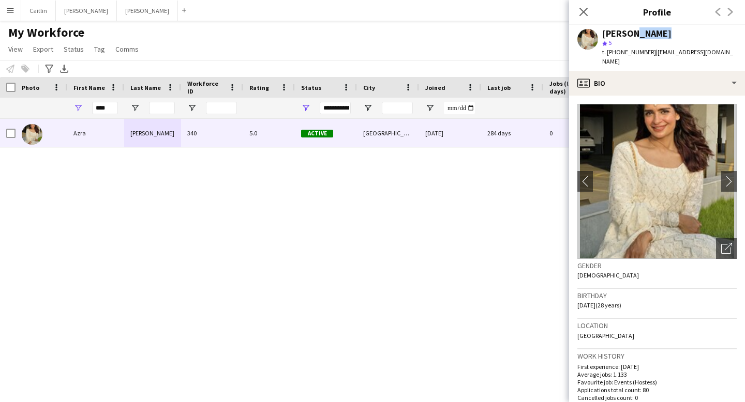
drag, startPoint x: 623, startPoint y: 34, endPoint x: 663, endPoint y: 34, distance: 39.8
click at [663, 34] on div "[PERSON_NAME]" at bounding box center [669, 33] width 135 height 9
drag, startPoint x: 622, startPoint y: 34, endPoint x: 672, endPoint y: 34, distance: 50.2
click at [673, 34] on div "[PERSON_NAME]" at bounding box center [669, 33] width 135 height 9
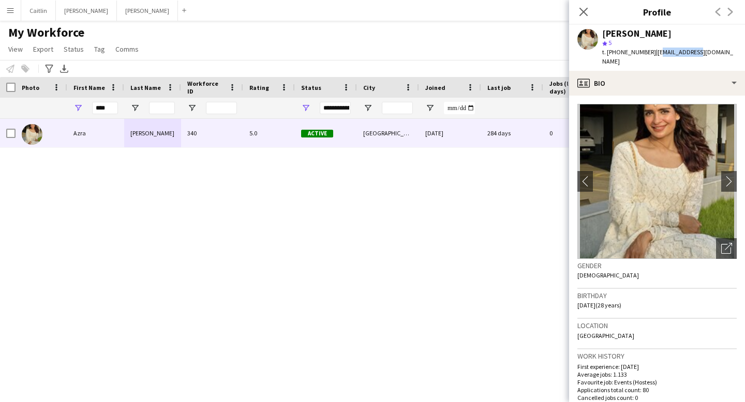
drag, startPoint x: 653, startPoint y: 50, endPoint x: 689, endPoint y: 49, distance: 36.2
click at [689, 49] on span "| [EMAIL_ADDRESS][DOMAIN_NAME]" at bounding box center [667, 56] width 131 height 17
drag, startPoint x: 651, startPoint y: 52, endPoint x: 723, endPoint y: 53, distance: 71.4
click at [723, 53] on div "[PERSON_NAME] star 5 t. [PHONE_NUMBER] | [EMAIL_ADDRESS][DOMAIN_NAME]" at bounding box center [657, 48] width 176 height 46
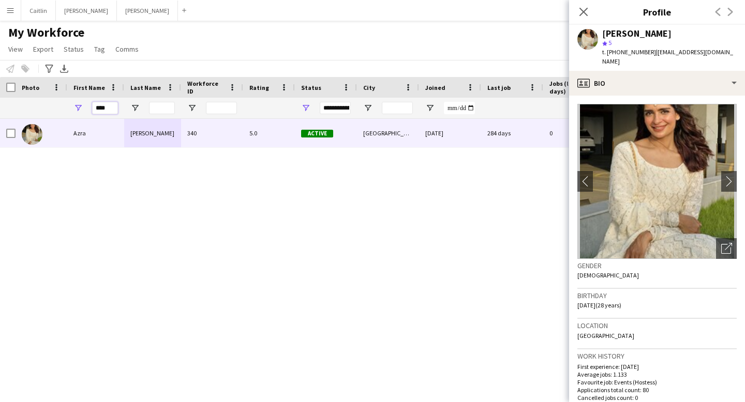
drag, startPoint x: 109, startPoint y: 108, endPoint x: 95, endPoint y: 108, distance: 14.0
click at [95, 108] on input "****" at bounding box center [105, 108] width 26 height 12
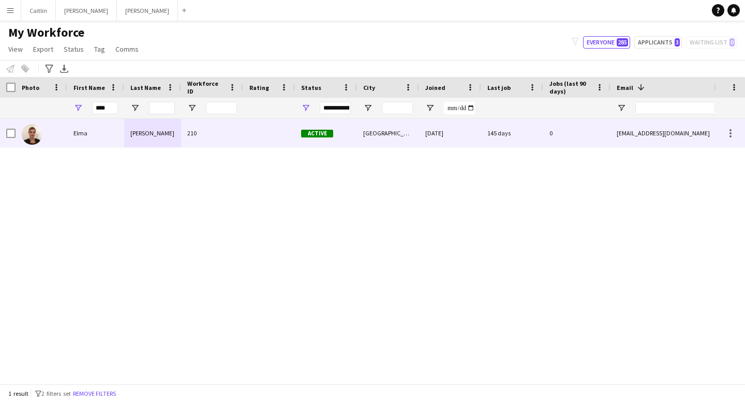
click at [107, 138] on div "Elma" at bounding box center [95, 133] width 57 height 28
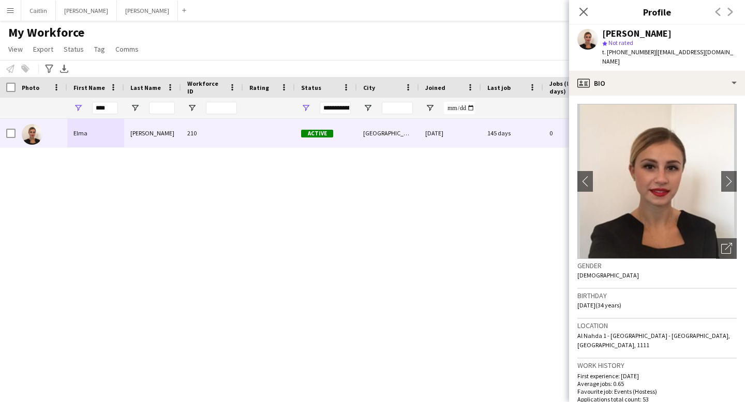
drag, startPoint x: 626, startPoint y: 34, endPoint x: 669, endPoint y: 34, distance: 42.9
click at [669, 34] on div "[PERSON_NAME]" at bounding box center [669, 33] width 135 height 9
drag, startPoint x: 650, startPoint y: 50, endPoint x: 712, endPoint y: 52, distance: 62.1
click at [712, 52] on div "[PERSON_NAME] star Not rated t. [PHONE_NUMBER] | [EMAIL_ADDRESS][DOMAIN_NAME]" at bounding box center [657, 48] width 176 height 46
drag, startPoint x: 712, startPoint y: 52, endPoint x: 651, endPoint y: 50, distance: 61.1
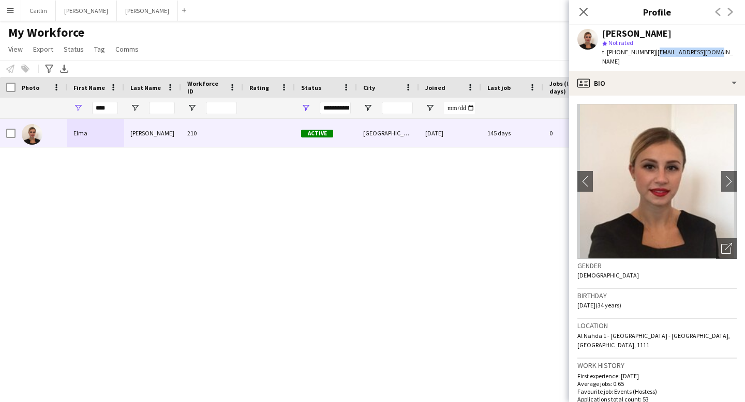
click at [651, 50] on div "[PERSON_NAME] star Not rated t. [PHONE_NUMBER] | [EMAIL_ADDRESS][DOMAIN_NAME]" at bounding box center [657, 48] width 176 height 46
drag, startPoint x: 110, startPoint y: 107, endPoint x: 72, endPoint y: 107, distance: 37.2
click at [72, 107] on div "****" at bounding box center [95, 108] width 57 height 21
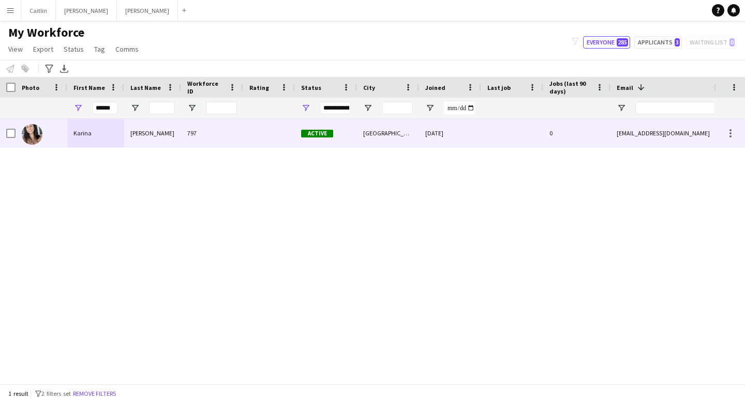
click at [141, 130] on div "[PERSON_NAME]" at bounding box center [152, 133] width 57 height 28
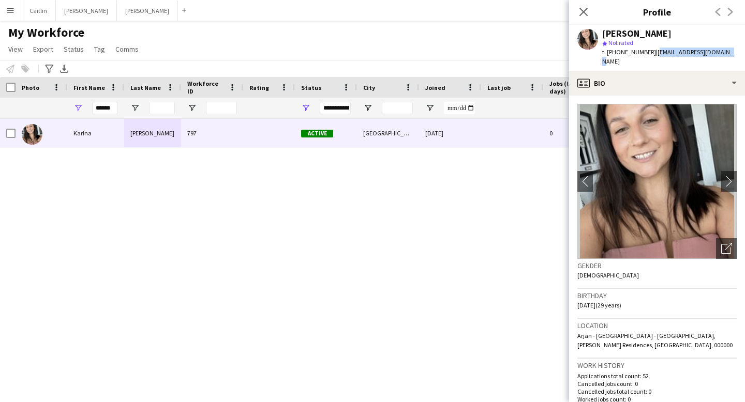
drag, startPoint x: 652, startPoint y: 51, endPoint x: 730, endPoint y: 51, distance: 78.1
click at [730, 51] on div "[PERSON_NAME] star Not rated t. [PHONE_NUMBER] | [EMAIL_ADDRESS][DOMAIN_NAME]" at bounding box center [657, 48] width 176 height 46
drag, startPoint x: 116, startPoint y: 106, endPoint x: 71, endPoint y: 106, distance: 45.5
click at [71, 106] on div "******" at bounding box center [95, 108] width 57 height 21
type input "******"
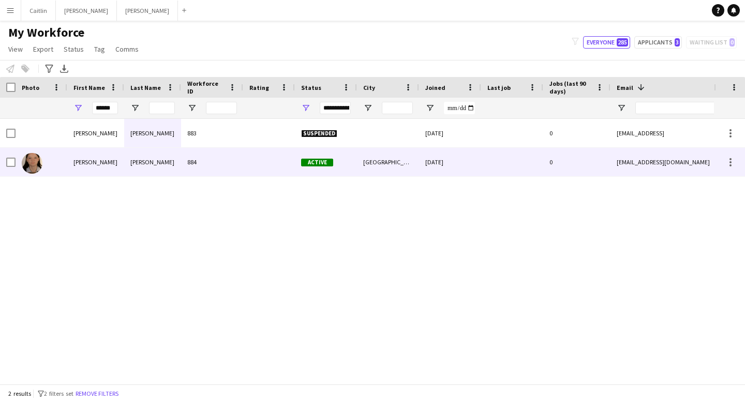
click at [144, 169] on div "[PERSON_NAME]" at bounding box center [152, 162] width 57 height 28
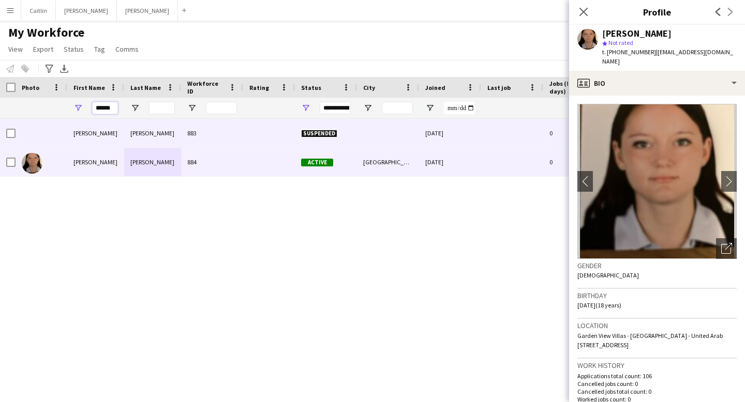
drag, startPoint x: 94, startPoint y: 109, endPoint x: 186, endPoint y: 123, distance: 93.2
click at [186, 123] on div "Workforce Details Photo First Name" at bounding box center [372, 230] width 745 height 307
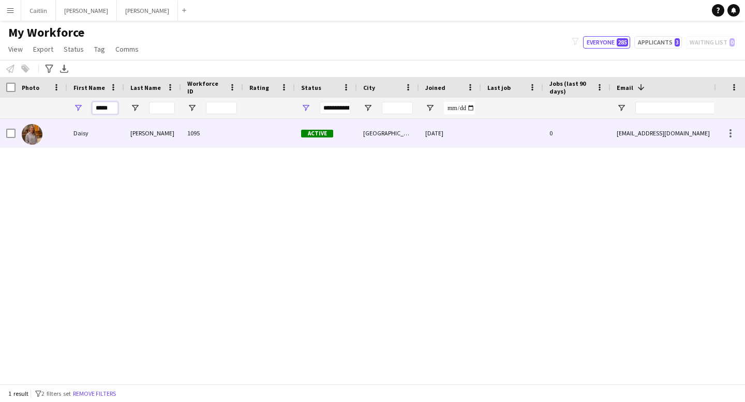
type input "*****"
click at [158, 136] on div "[PERSON_NAME]" at bounding box center [152, 133] width 57 height 28
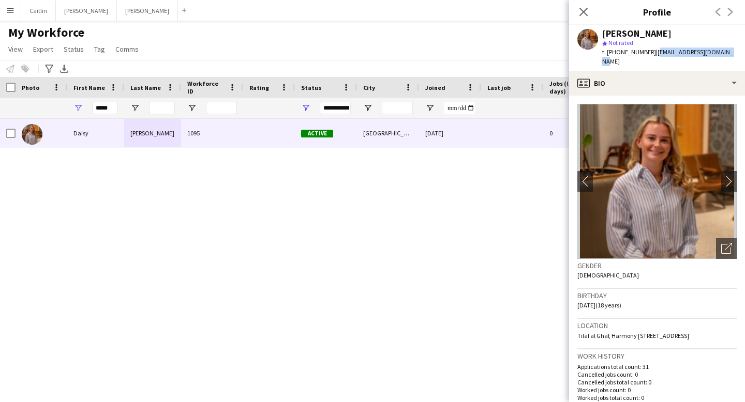
drag, startPoint x: 651, startPoint y: 51, endPoint x: 729, endPoint y: 57, distance: 77.9
click at [729, 57] on div "[PERSON_NAME] star Not rated t. [PHONE_NUMBER] | [EMAIL_ADDRESS][DOMAIN_NAME]" at bounding box center [657, 48] width 176 height 46
